Goal: Task Accomplishment & Management: Complete application form

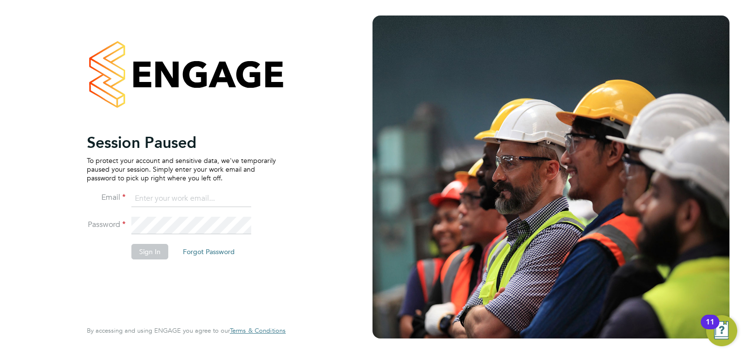
click at [163, 201] on input at bounding box center [191, 198] width 120 height 17
type input "[PERSON_NAME][EMAIL_ADDRESS][DOMAIN_NAME]"
click at [142, 248] on button "Sign In" at bounding box center [149, 252] width 37 height 16
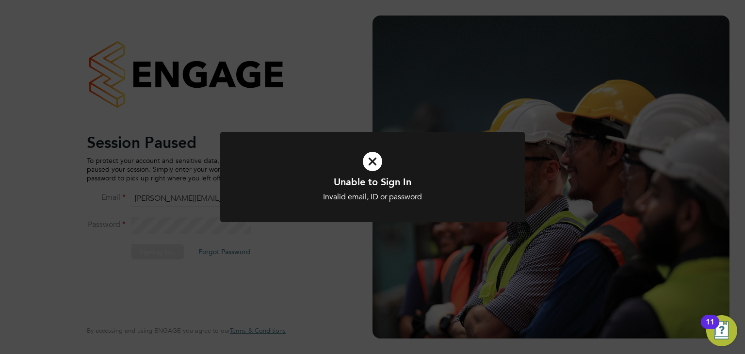
click at [180, 83] on div "Unable to Sign In Invalid email, ID or password Cancel Okay" at bounding box center [372, 177] width 745 height 354
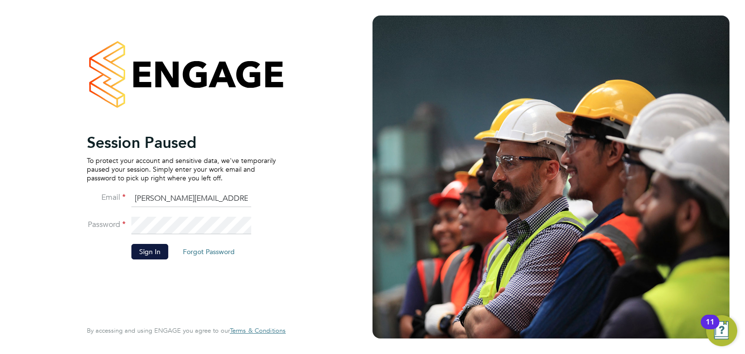
click at [31, 200] on div "Session Paused To protect your account and sensitive data, we've temporarily pa…" at bounding box center [186, 177] width 372 height 354
click at [142, 254] on button "Sign In" at bounding box center [149, 252] width 37 height 16
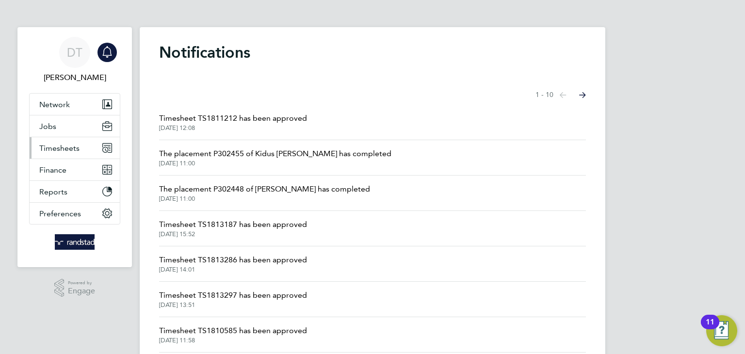
click at [85, 143] on button "Timesheets" at bounding box center [75, 147] width 90 height 21
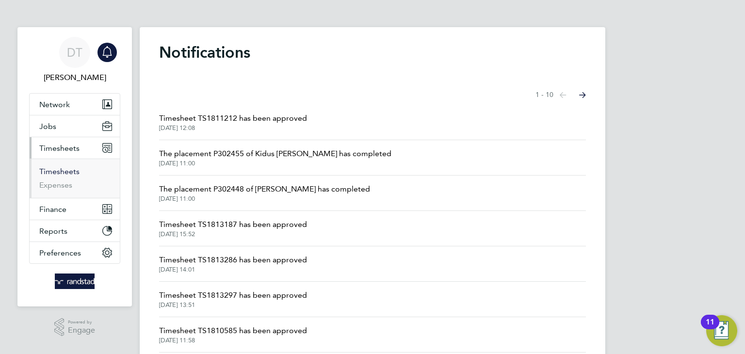
click at [63, 170] on link "Timesheets" at bounding box center [59, 171] width 40 height 9
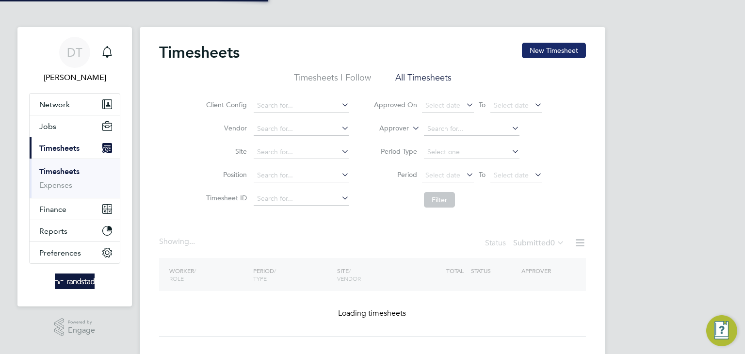
click at [564, 45] on button "New Timesheet" at bounding box center [554, 51] width 64 height 16
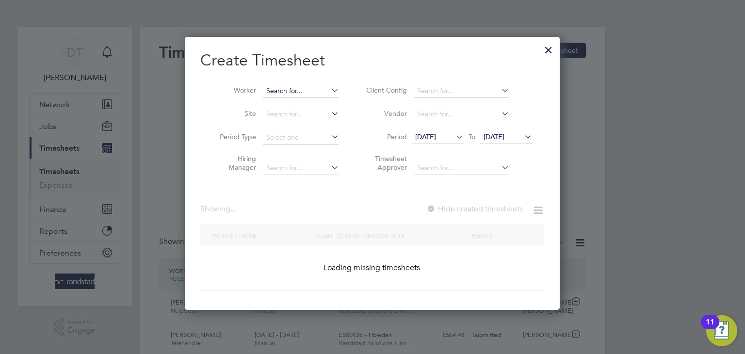
click at [279, 92] on input at bounding box center [301, 91] width 76 height 14
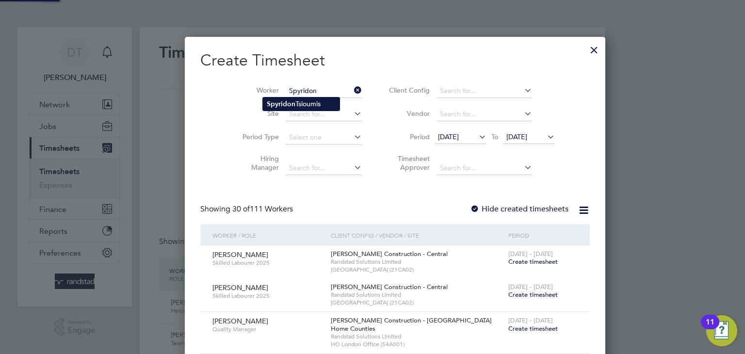
click at [275, 104] on b "Spyridon" at bounding box center [281, 104] width 29 height 8
type input "[PERSON_NAME]"
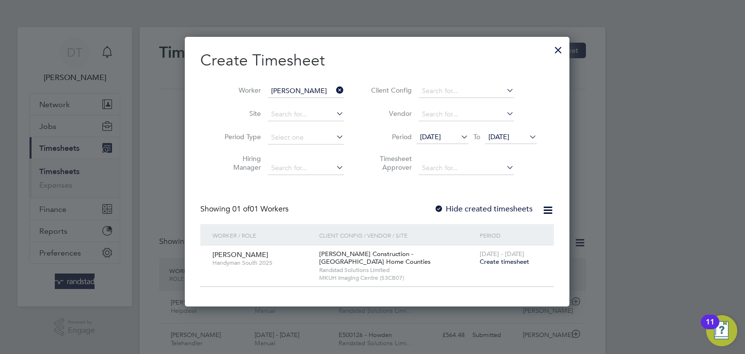
click at [441, 206] on label "Hide created timesheets" at bounding box center [483, 209] width 98 height 10
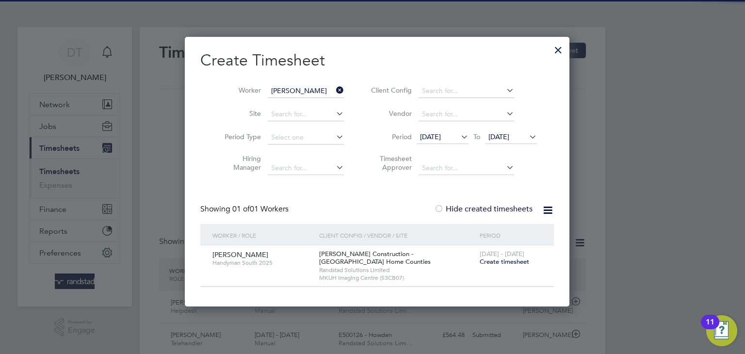
click at [498, 137] on span "[DATE]" at bounding box center [498, 136] width 21 height 9
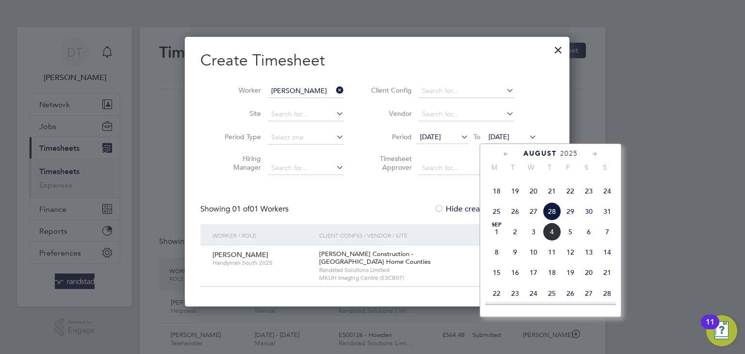
click at [553, 241] on span "4" at bounding box center [552, 232] width 18 height 18
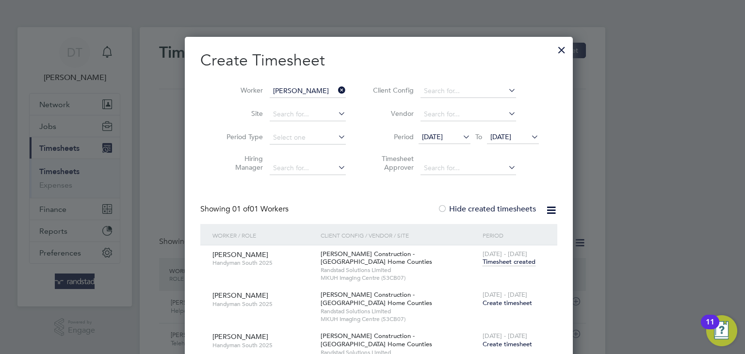
click at [493, 299] on span "Create timesheet" at bounding box center [507, 303] width 49 height 8
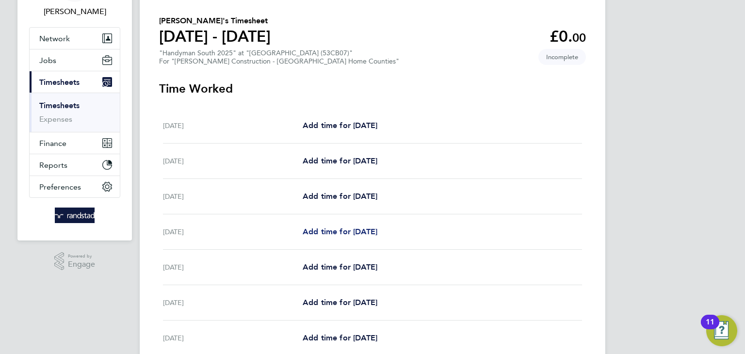
click at [314, 228] on span "Add time for [DATE]" at bounding box center [340, 231] width 75 height 9
select select "30"
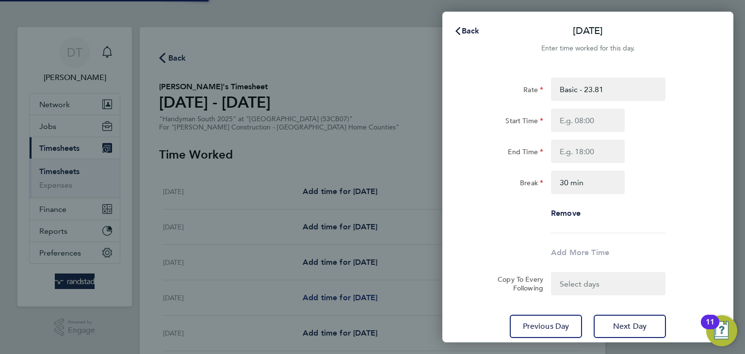
click at [339, 226] on div "Back [DATE] Enter time worked for this day. Rate Basic - 23.81 OT1 - 34.42 Star…" at bounding box center [372, 177] width 745 height 354
click at [571, 122] on input "Start Time" at bounding box center [588, 120] width 74 height 23
type input "07:00"
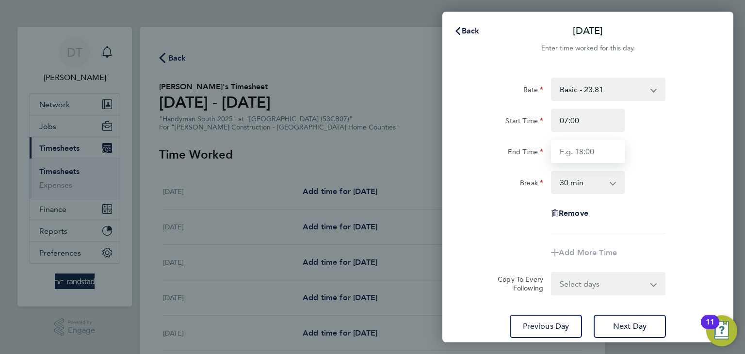
click at [579, 156] on input "End Time" at bounding box center [588, 151] width 74 height 23
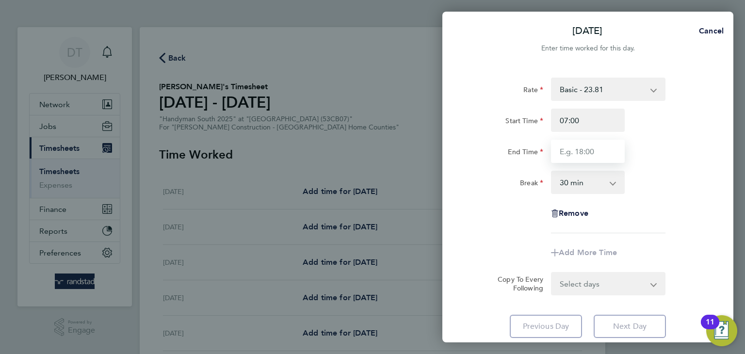
type input "17:30"
click at [517, 233] on app-timesheet-line-form-group "Rate Basic - 23.81 OT1 - 34.42 Start Time 07:00 End Time 17:30 Break 0 min 15 m…" at bounding box center [587, 171] width 237 height 187
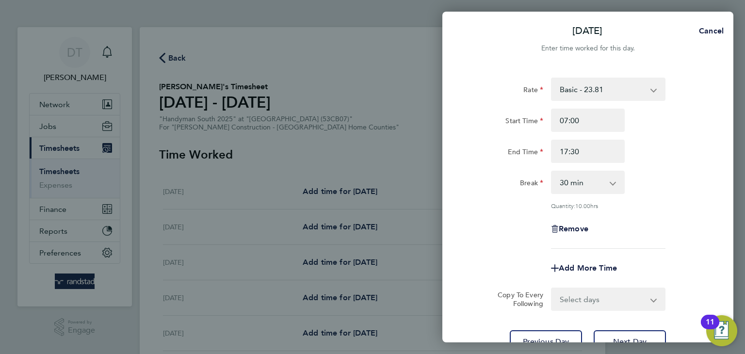
click at [586, 296] on select "Select days Day [DATE] [DATE] [DATE]" at bounding box center [603, 299] width 102 height 21
select select "DAY"
click at [552, 289] on select "Select days Day [DATE] [DATE] [DATE]" at bounding box center [603, 299] width 102 height 21
select select "[DATE]"
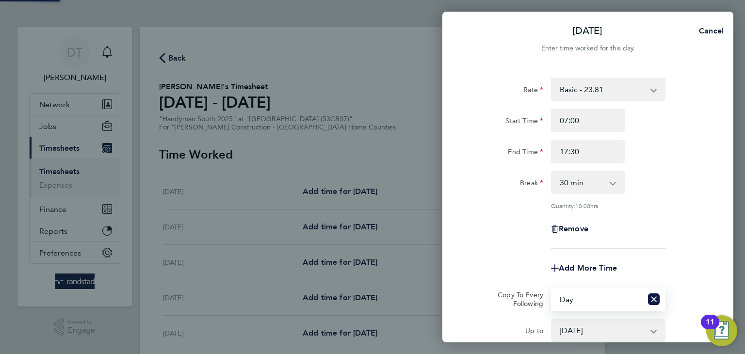
click at [496, 220] on div "Remove" at bounding box center [588, 228] width 244 height 23
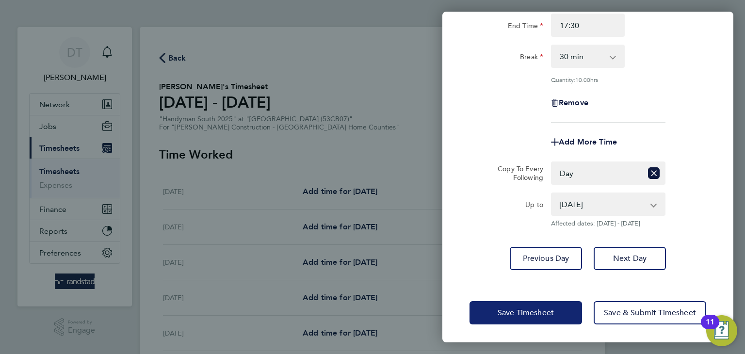
click at [508, 318] on button "Save Timesheet" at bounding box center [525, 312] width 113 height 23
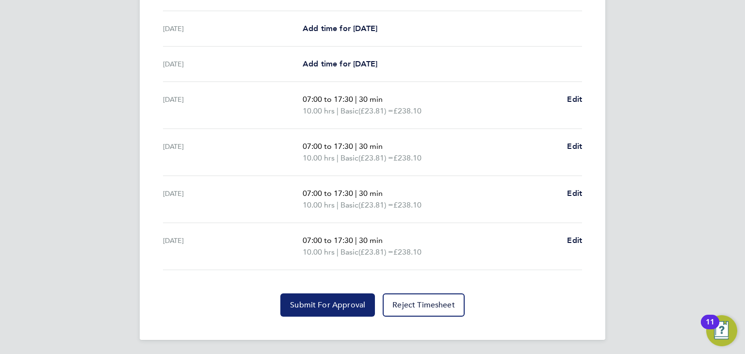
click at [296, 300] on span "Submit For Approval" at bounding box center [327, 305] width 75 height 10
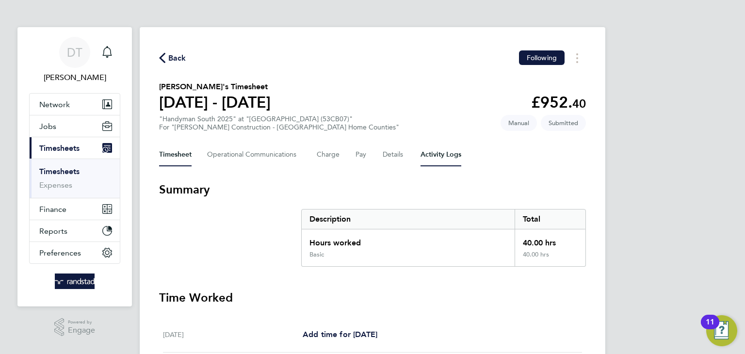
click at [425, 154] on Logs-tab "Activity Logs" at bounding box center [440, 154] width 41 height 23
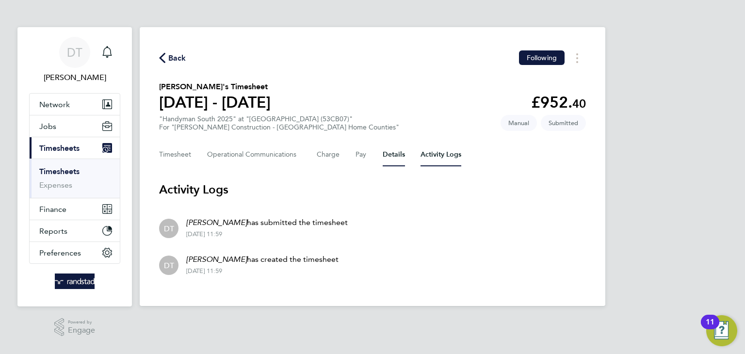
click at [398, 156] on button "Details" at bounding box center [394, 154] width 22 height 23
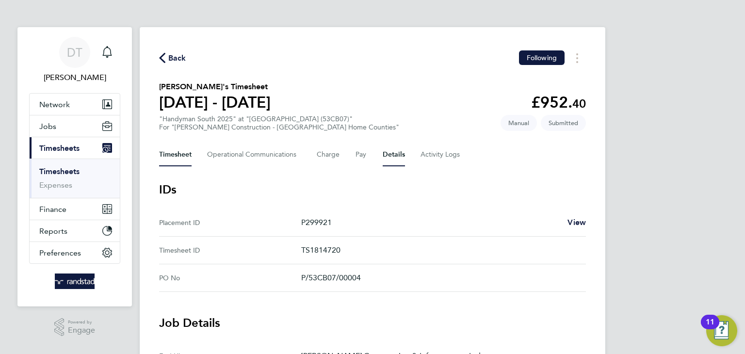
click at [167, 149] on button "Timesheet" at bounding box center [175, 154] width 32 height 23
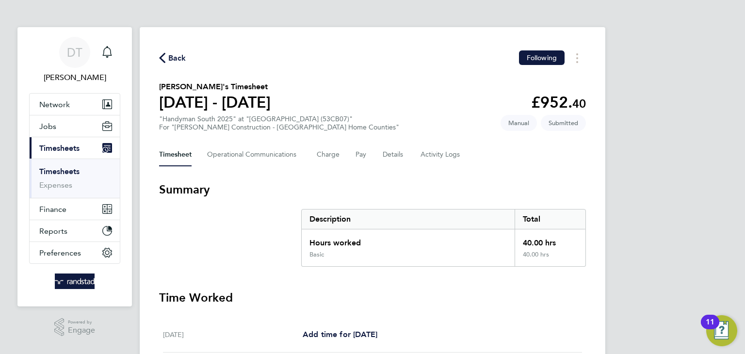
drag, startPoint x: 160, startPoint y: 84, endPoint x: 279, endPoint y: 88, distance: 118.9
click at [271, 88] on h2 "[PERSON_NAME]'s Timesheet" at bounding box center [215, 87] width 112 height 12
click at [271, 86] on h2 "[PERSON_NAME]'s Timesheet" at bounding box center [215, 87] width 112 height 12
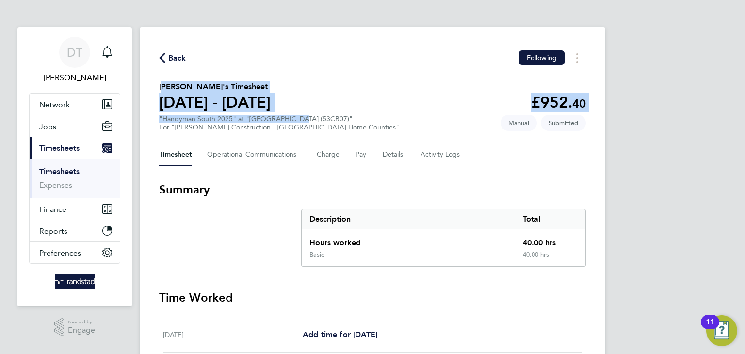
drag, startPoint x: 159, startPoint y: 86, endPoint x: 298, endPoint y: 107, distance: 140.7
click at [298, 107] on section "[PERSON_NAME]'s Timesheet [DATE] - [DATE] £952. 40 "Handyman South 2025" at "[G…" at bounding box center [372, 106] width 427 height 50
click at [295, 100] on section "[PERSON_NAME]'s Timesheet [DATE] - [DATE] £952. 40 "Handyman South 2025" at "[G…" at bounding box center [372, 106] width 427 height 50
drag, startPoint x: 160, startPoint y: 86, endPoint x: 277, endPoint y: 91, distance: 117.9
click at [271, 91] on h2 "[PERSON_NAME]'s Timesheet" at bounding box center [215, 87] width 112 height 12
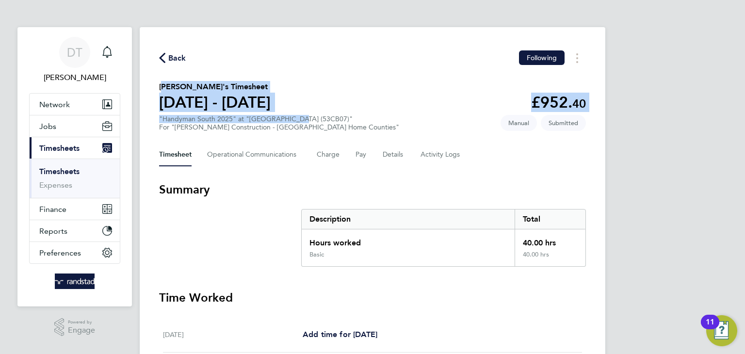
click at [271, 91] on h2 "[PERSON_NAME]'s Timesheet" at bounding box center [215, 87] width 112 height 12
